Goal: Check status: Check status

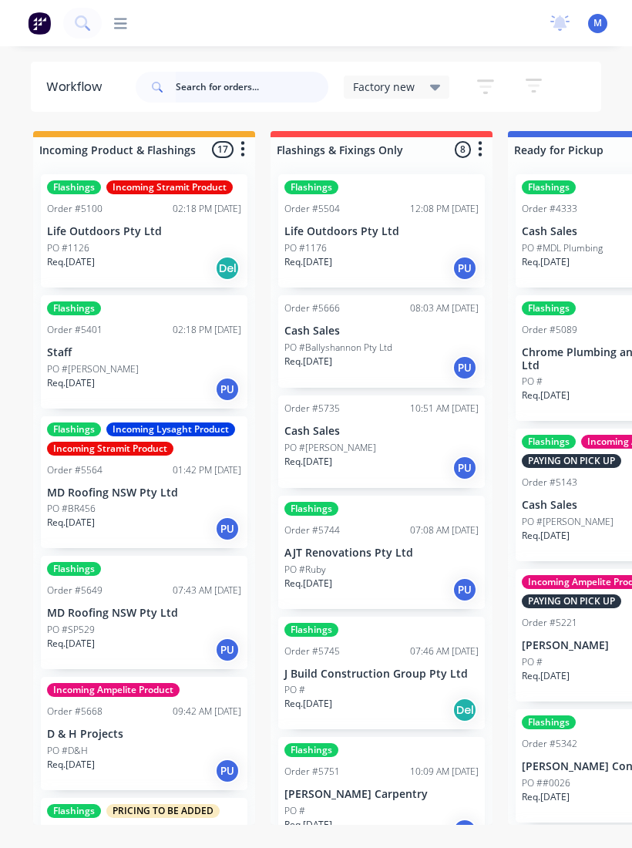
click at [193, 87] on input "text" at bounding box center [252, 87] width 153 height 31
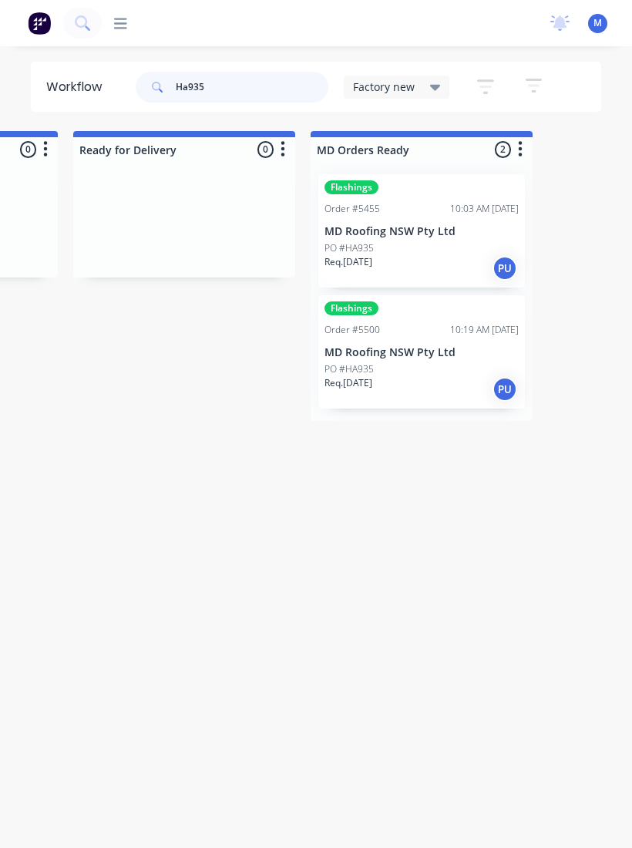
scroll to position [0, 671]
type input "Ha935"
click at [455, 350] on p "MD Roofing NSW Pty Ltd" at bounding box center [422, 352] width 194 height 13
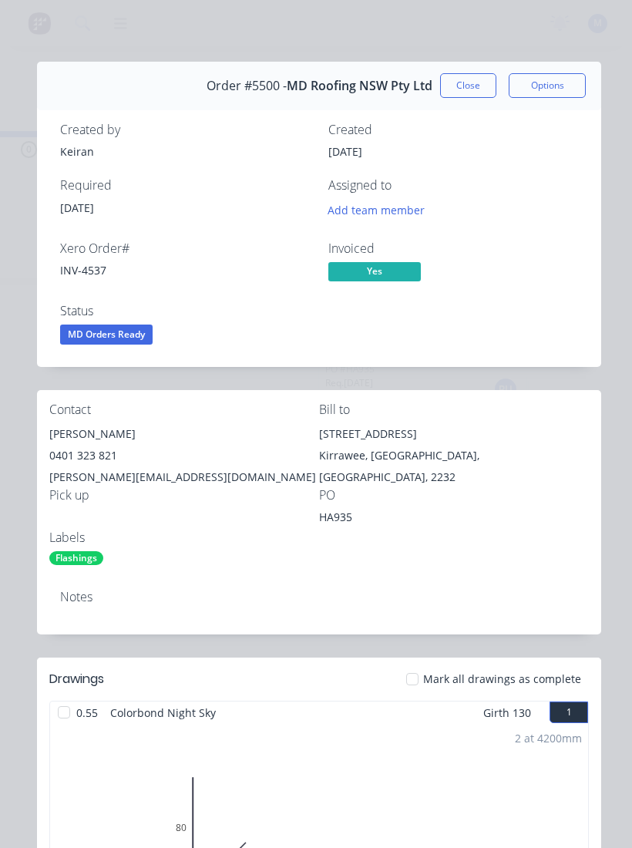
scroll to position [0, 0]
click at [472, 69] on div "Order #5500 - MD Roofing NSW Pty Ltd Close Options" at bounding box center [319, 86] width 564 height 49
click at [476, 87] on button "Close" at bounding box center [468, 85] width 56 height 25
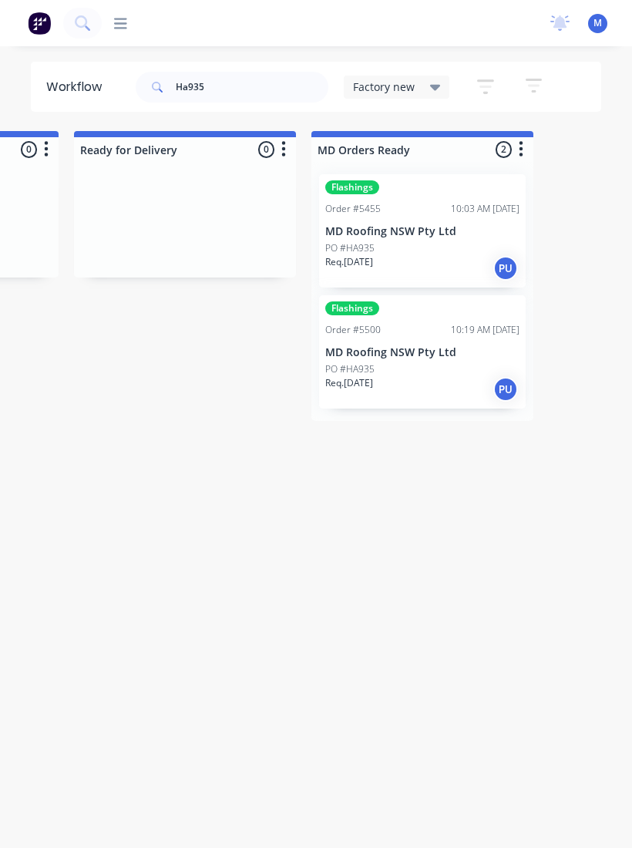
click at [436, 236] on p "MD Roofing NSW Pty Ltd" at bounding box center [422, 231] width 194 height 13
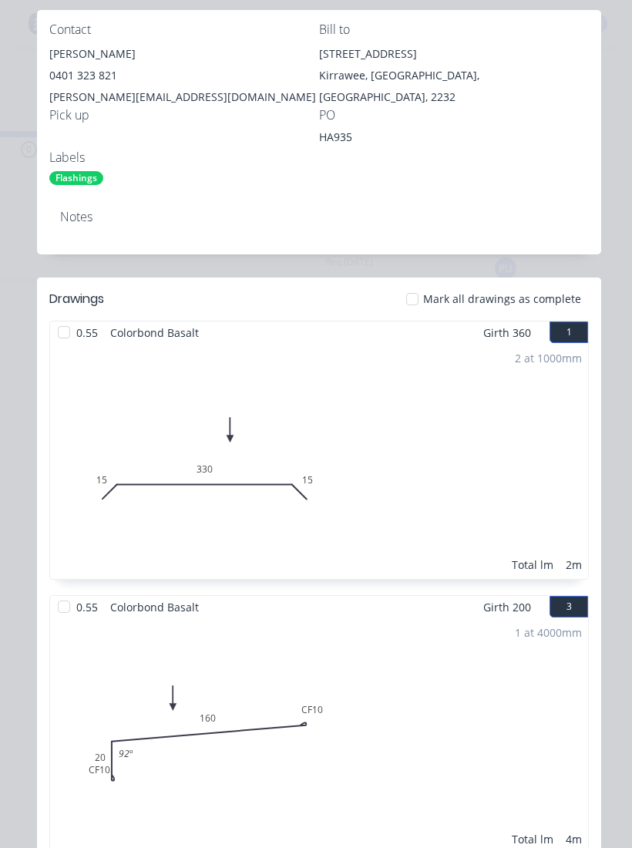
scroll to position [366, 0]
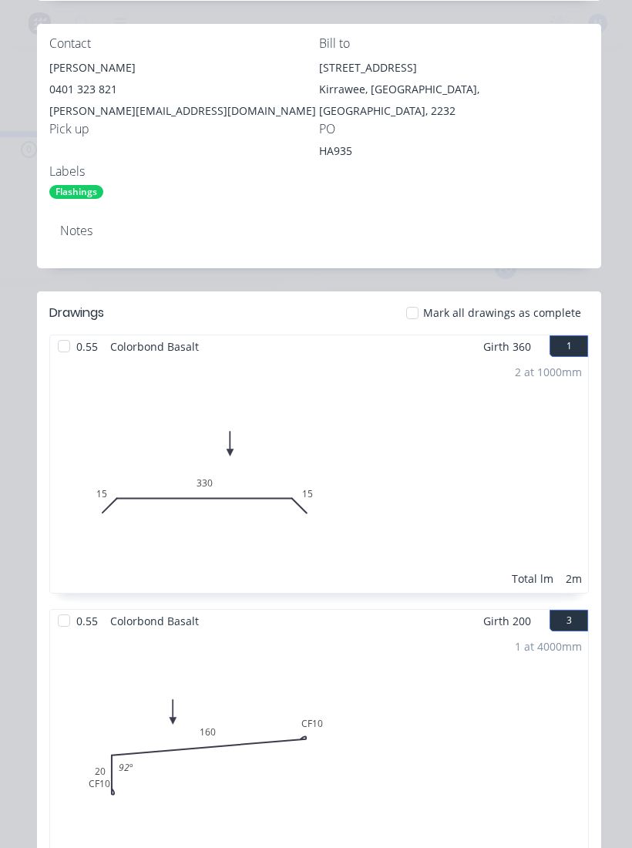
click at [423, 314] on div at bounding box center [412, 312] width 31 height 31
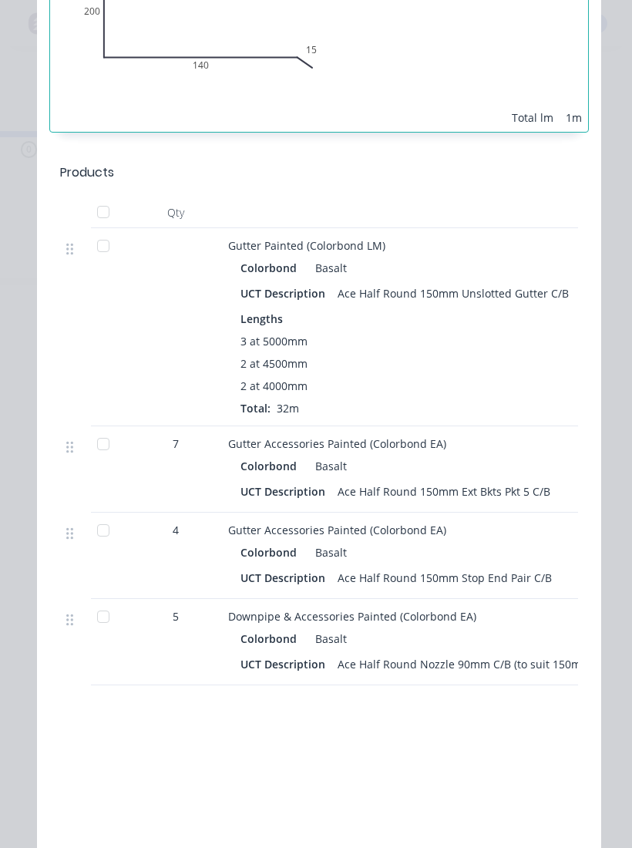
scroll to position [3058, 0]
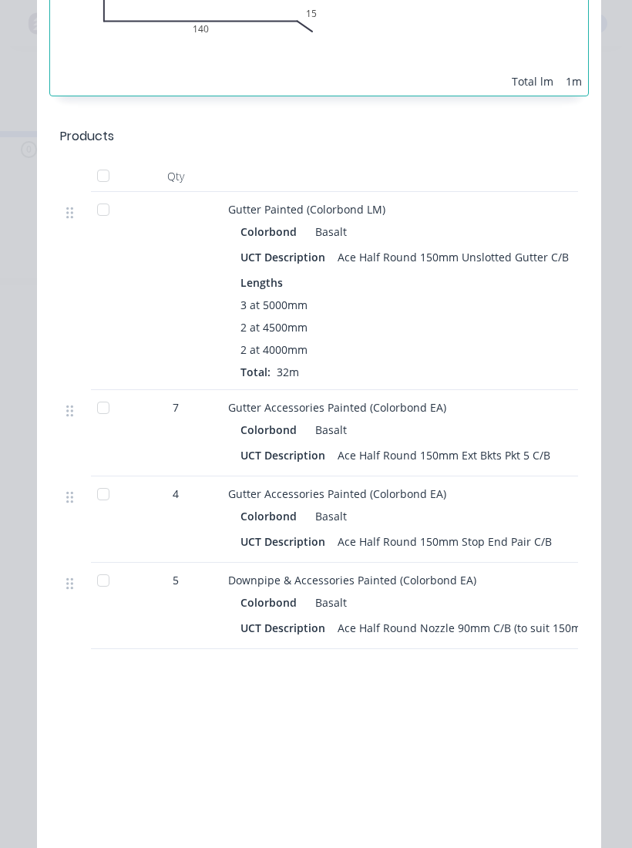
click at [95, 170] on div at bounding box center [103, 175] width 31 height 31
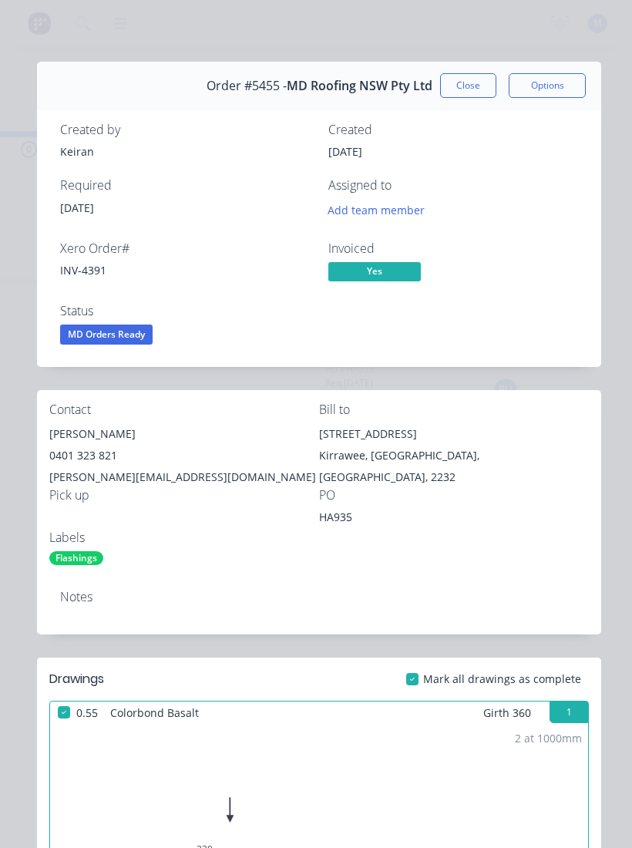
scroll to position [0, 0]
click at [93, 342] on span "MD Orders Ready" at bounding box center [106, 333] width 92 height 19
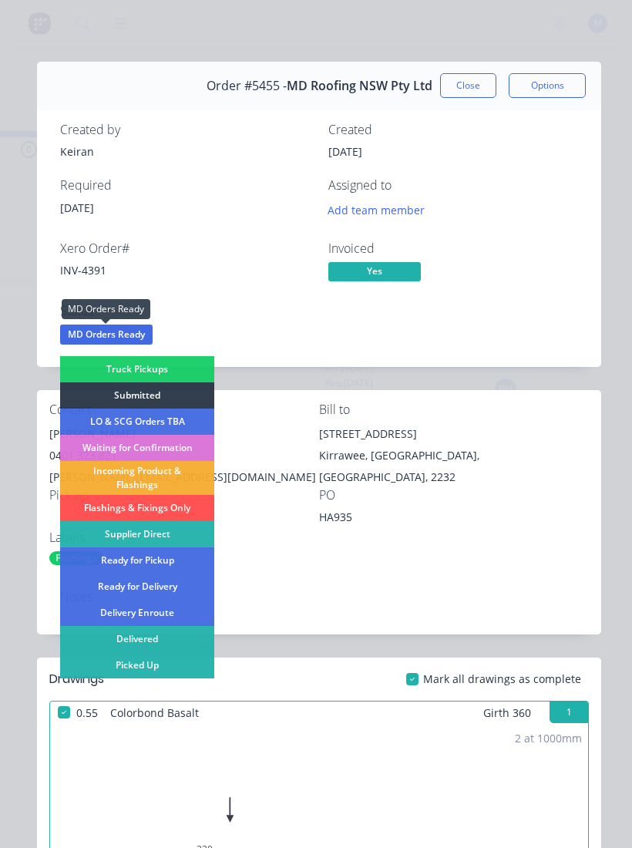
click at [115, 666] on div "Picked Up" at bounding box center [137, 665] width 154 height 26
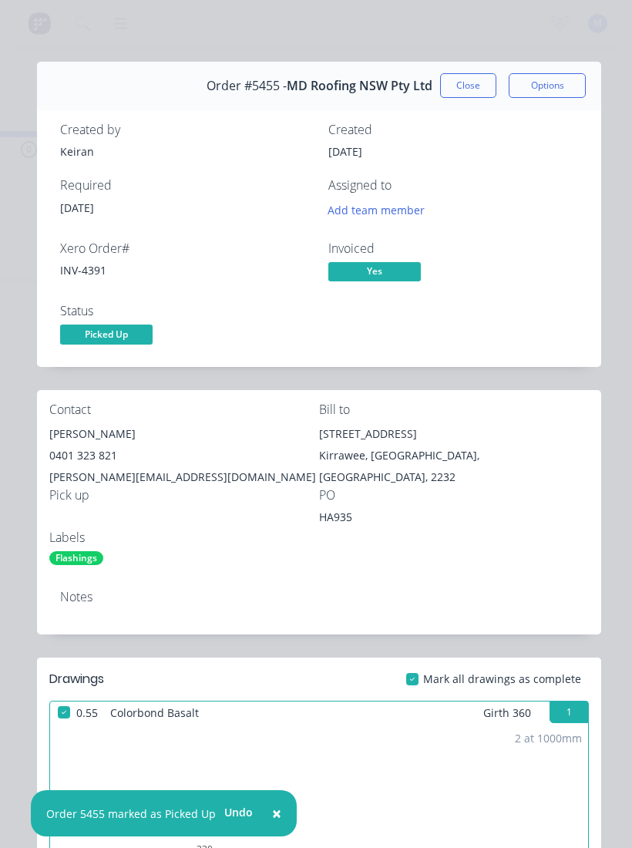
click at [469, 92] on button "Close" at bounding box center [468, 85] width 56 height 25
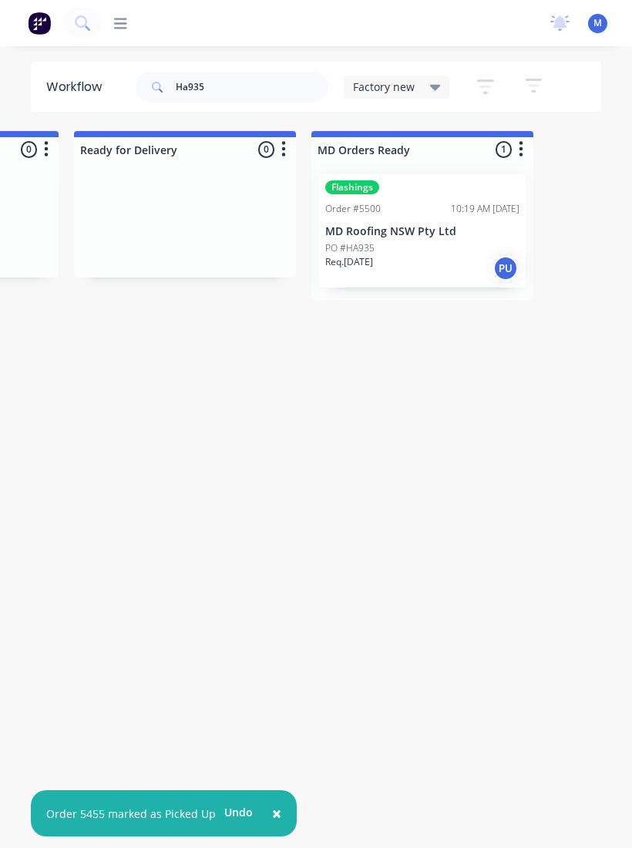
click at [435, 227] on p "MD Roofing NSW Pty Ltd" at bounding box center [422, 231] width 194 height 13
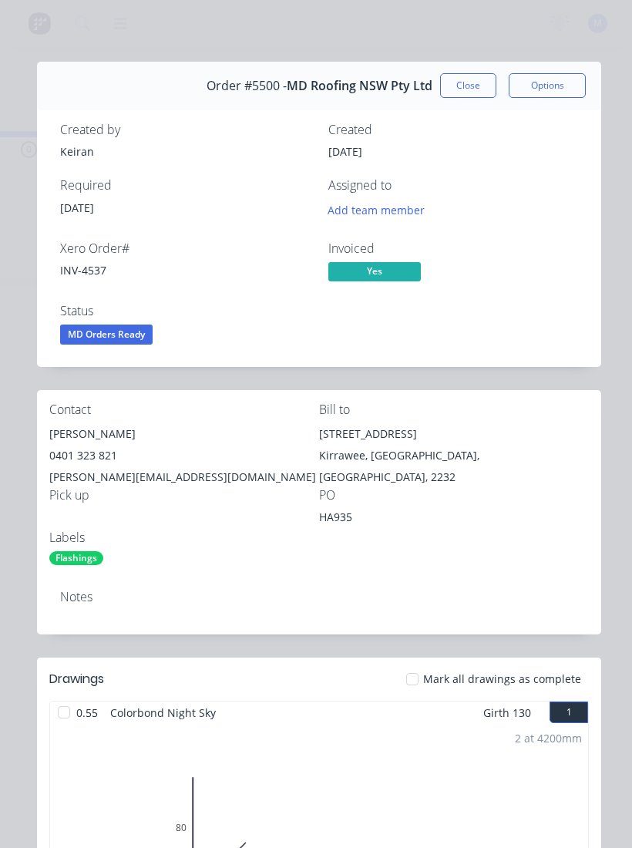
click at [479, 86] on button "Close" at bounding box center [468, 85] width 56 height 25
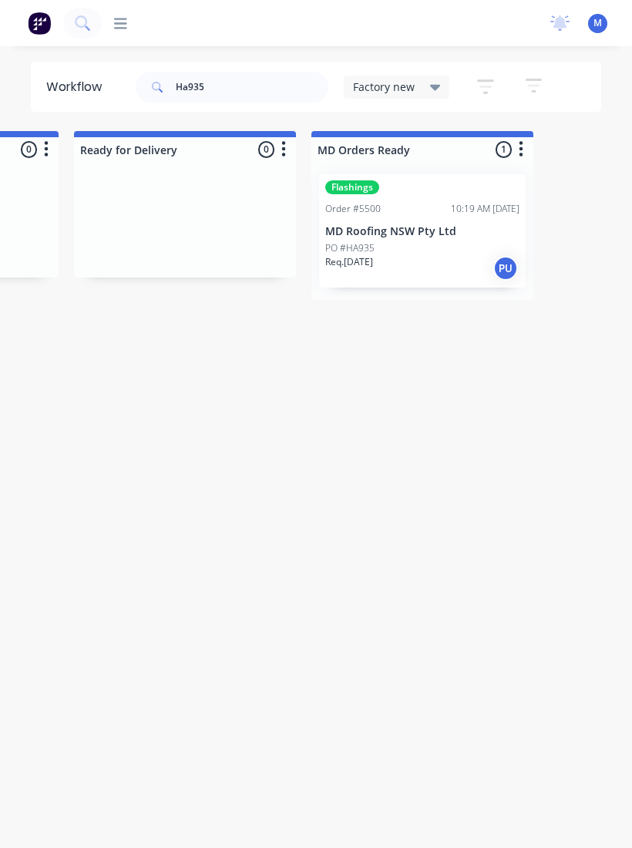
click at [385, 217] on div "Flashings Order #5500 10:19 AM 21/08/25 MD Roofing NSW Pty Ltd PO #HA935 Req. 2…" at bounding box center [422, 230] width 207 height 113
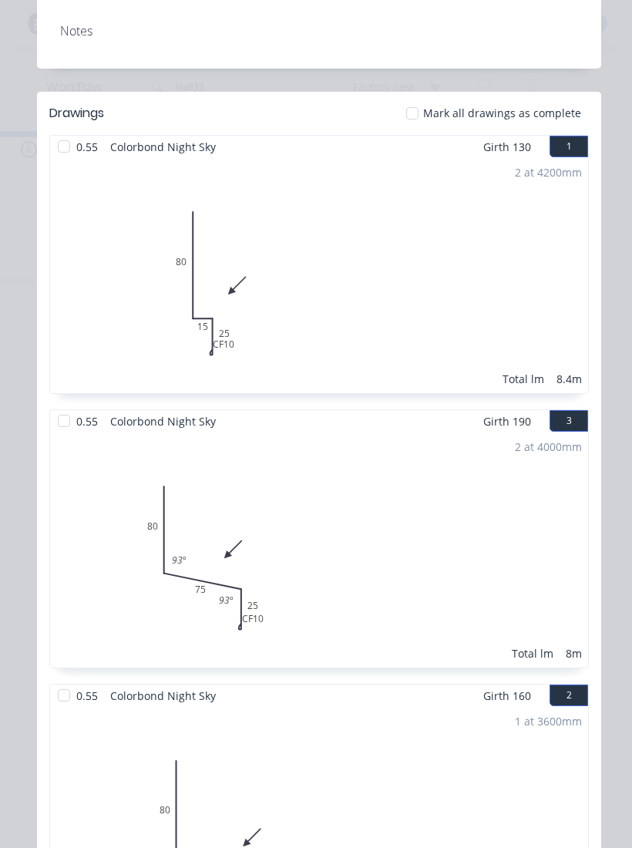
scroll to position [536, 0]
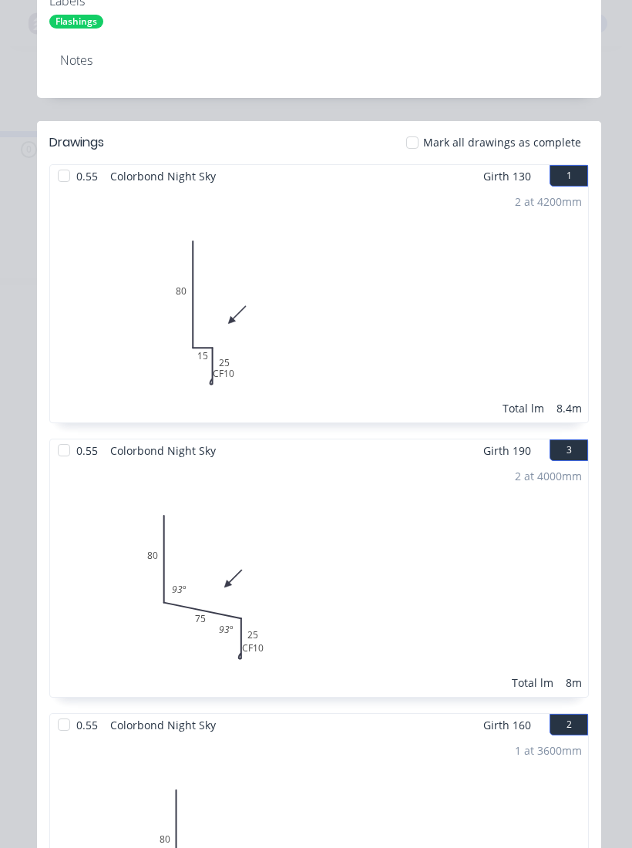
click at [207, 378] on div "2 at 4200mm Total lm 8.4m" at bounding box center [319, 304] width 538 height 235
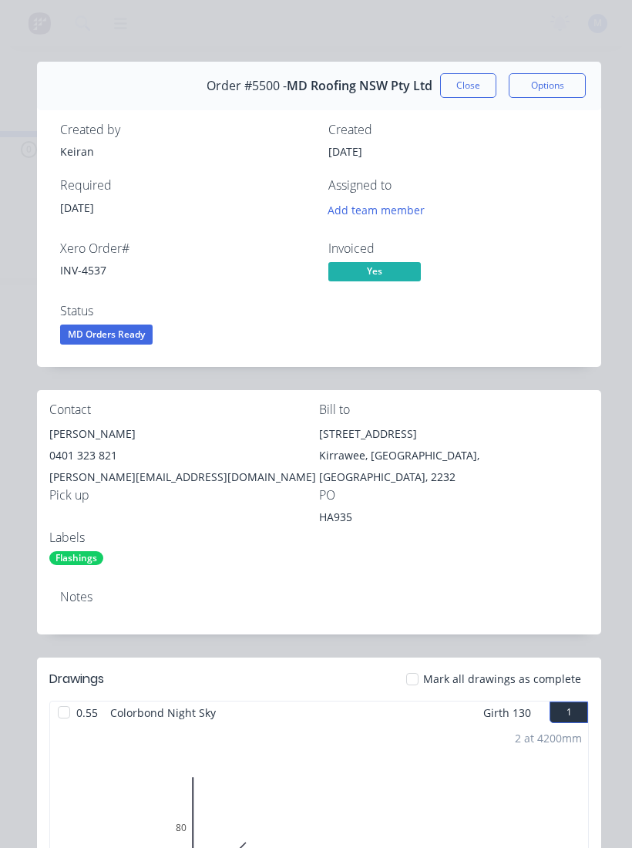
scroll to position [0, 0]
click at [472, 80] on button "Close" at bounding box center [468, 85] width 56 height 25
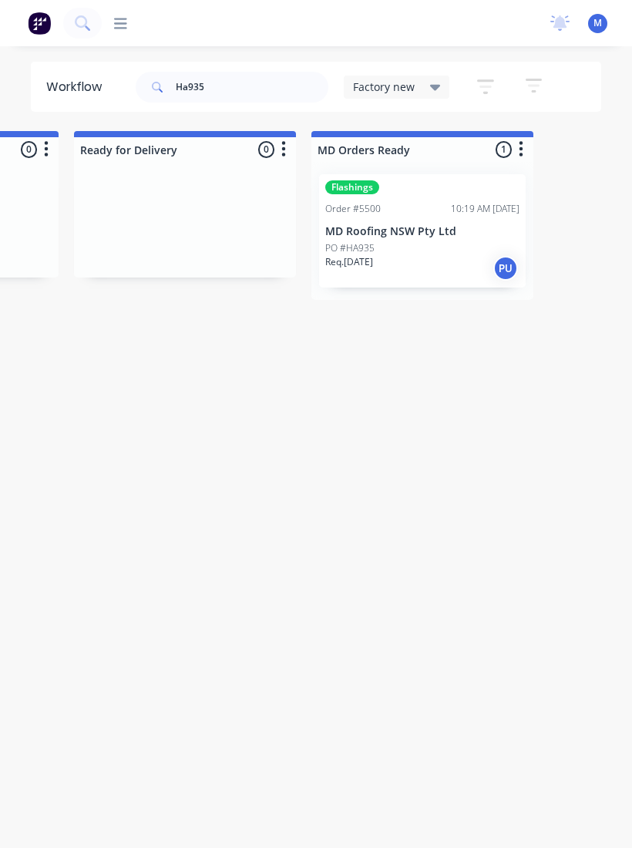
click at [553, 428] on div "Workflow Ha935 Factory new Save new view None edit Factory new (Default) edit F…" at bounding box center [316, 455] width 632 height 786
